Goal: Information Seeking & Learning: Learn about a topic

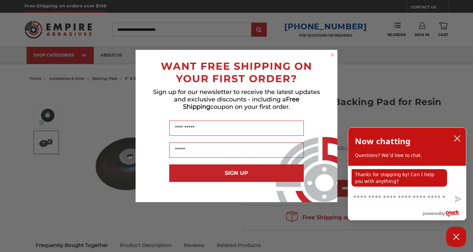
click at [332, 55] on circle "Close dialog" at bounding box center [333, 55] width 6 height 6
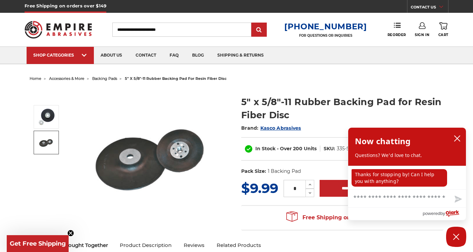
click at [137, 166] on img at bounding box center [153, 155] width 135 height 135
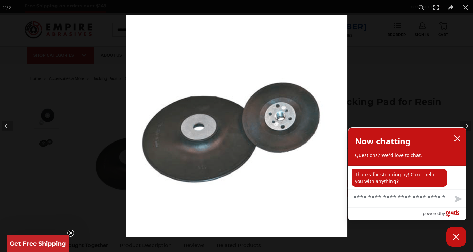
click at [344, 23] on img at bounding box center [237, 126] width 222 height 222
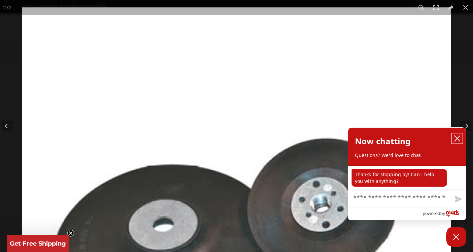
click at [458, 137] on icon "close chatbox" at bounding box center [457, 138] width 7 height 7
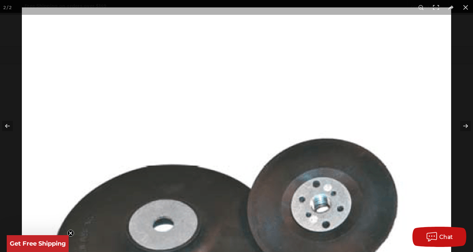
click at [444, 23] on img at bounding box center [237, 222] width 430 height 431
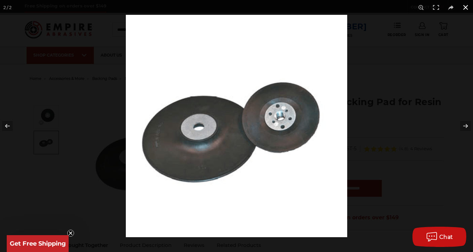
click at [465, 6] on button at bounding box center [465, 7] width 15 height 15
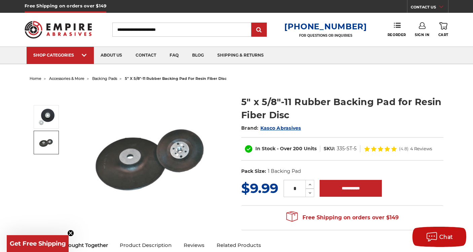
click at [181, 149] on img at bounding box center [153, 155] width 135 height 135
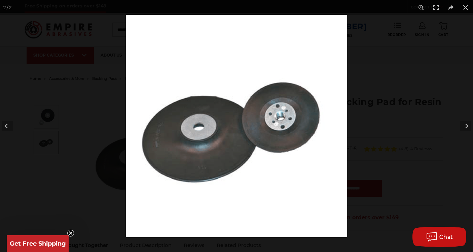
click at [276, 120] on img at bounding box center [237, 126] width 222 height 222
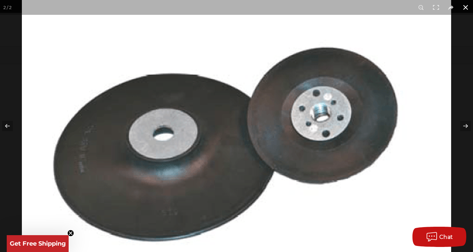
click at [465, 6] on button at bounding box center [465, 7] width 15 height 15
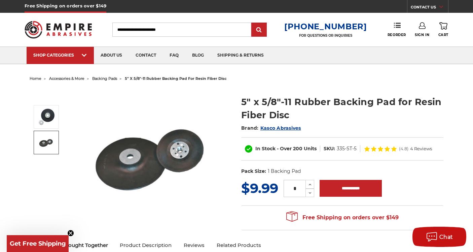
click at [176, 199] on img at bounding box center [153, 155] width 135 height 135
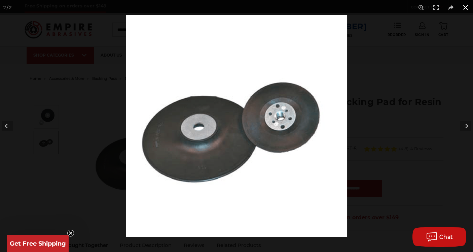
click at [465, 6] on button at bounding box center [465, 7] width 15 height 15
